Goal: Use online tool/utility: Utilize a website feature to perform a specific function

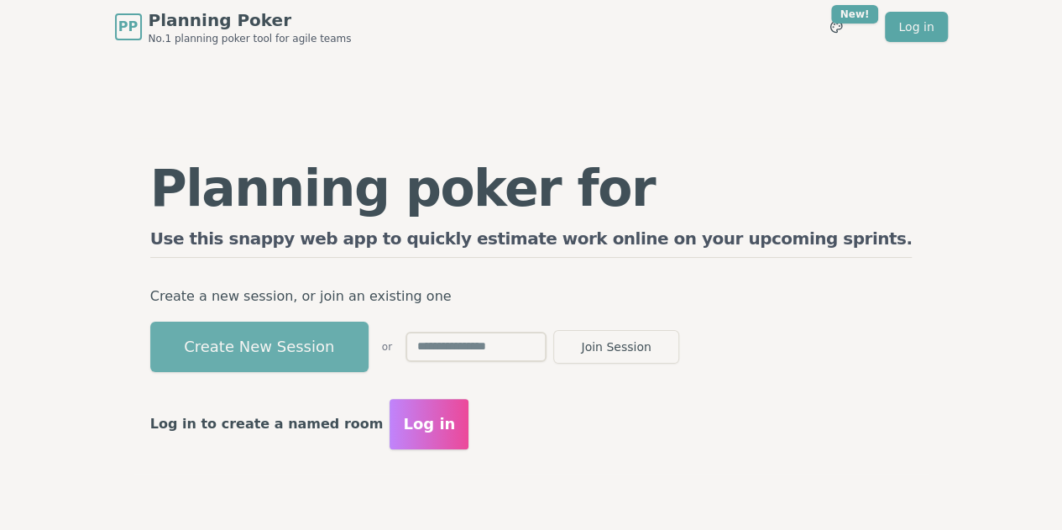
click at [368, 185] on button "Create New Session" at bounding box center [259, 346] width 218 height 50
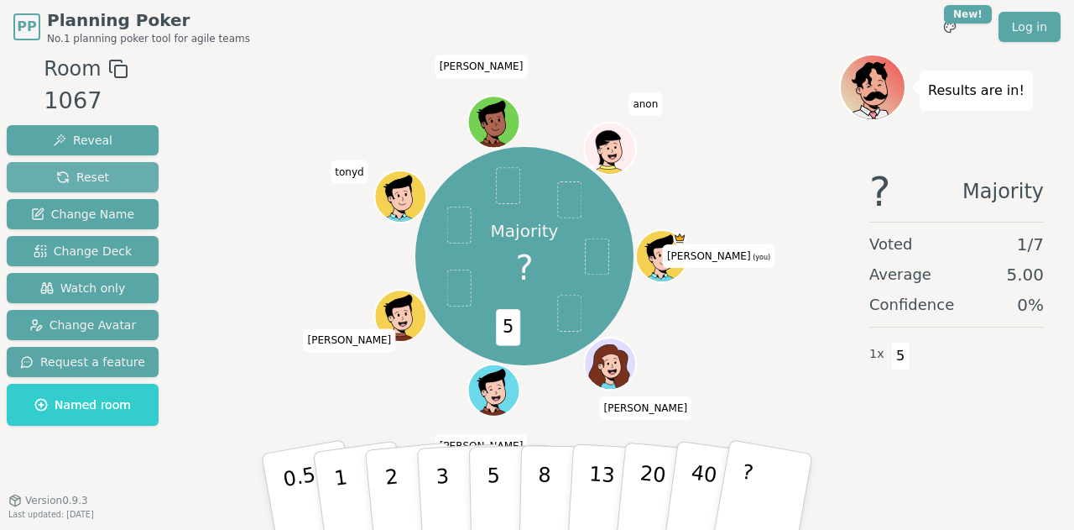
click at [97, 183] on span "Reset" at bounding box center [82, 177] width 53 height 17
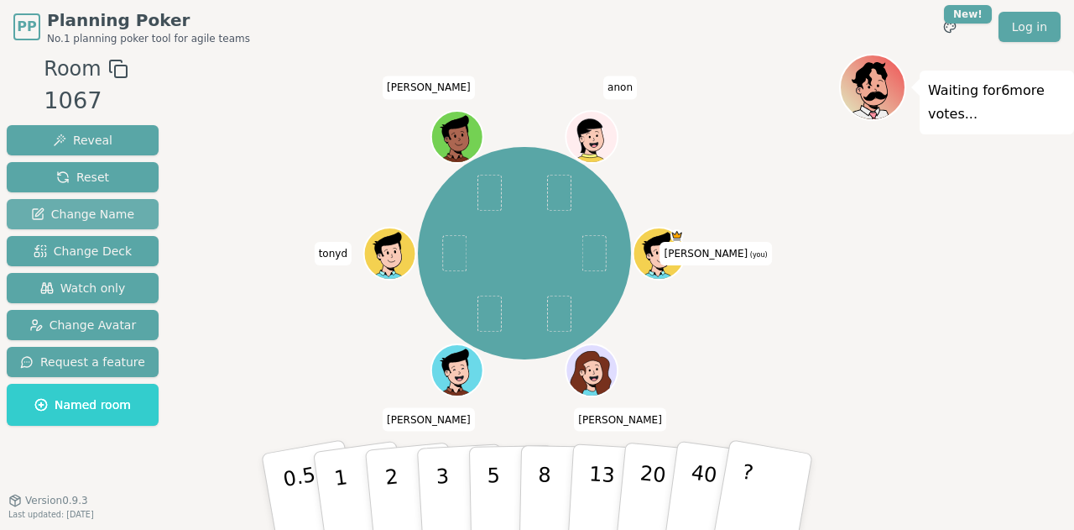
drag, startPoint x: 96, startPoint y: 175, endPoint x: 93, endPoint y: 219, distance: 44.5
click at [96, 175] on span "Reset" at bounding box center [82, 177] width 53 height 17
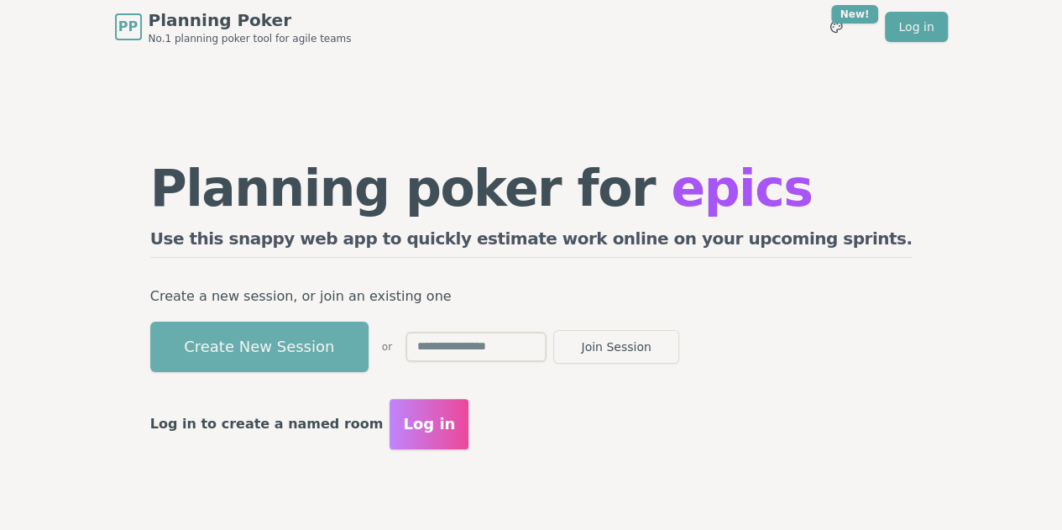
click at [362, 185] on button "Create New Session" at bounding box center [259, 346] width 218 height 50
